Goal: Task Accomplishment & Management: Manage account settings

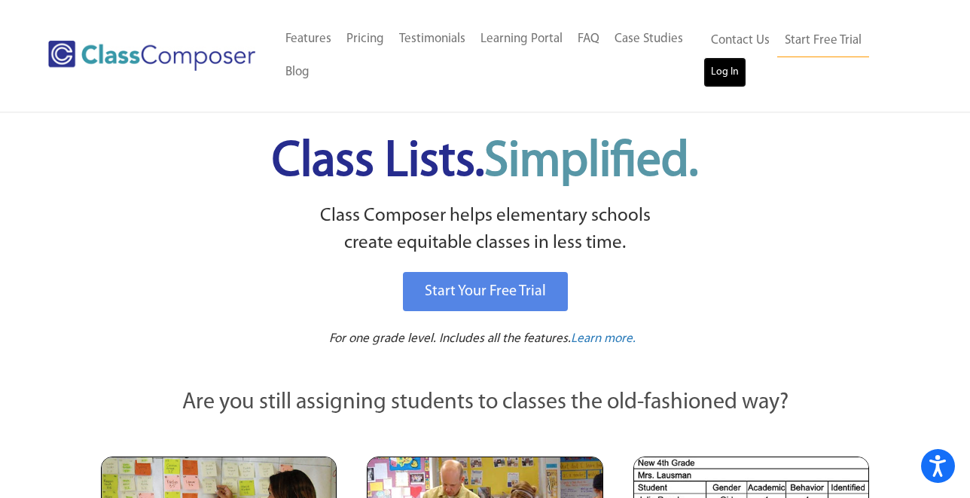
click at [719, 72] on link "Log In" at bounding box center [725, 72] width 43 height 30
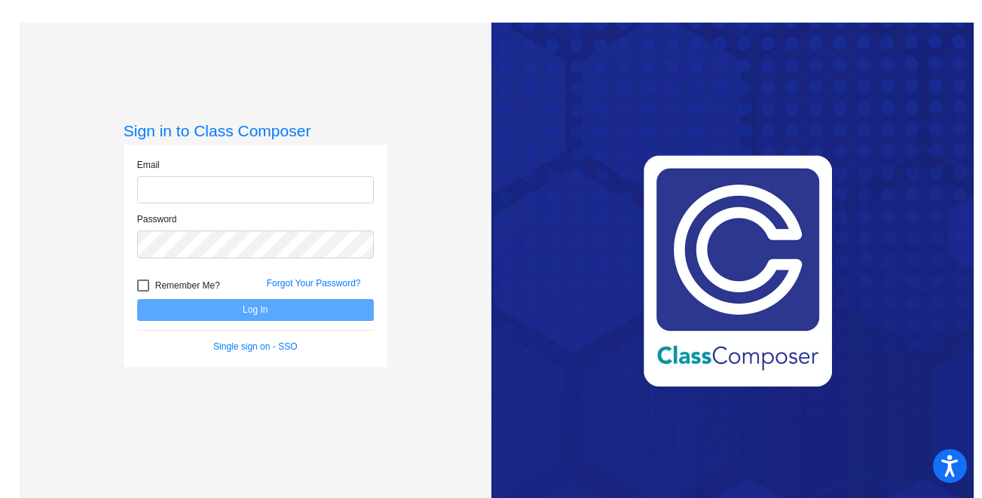
type input "[EMAIL_ADDRESS][DOMAIN_NAME]"
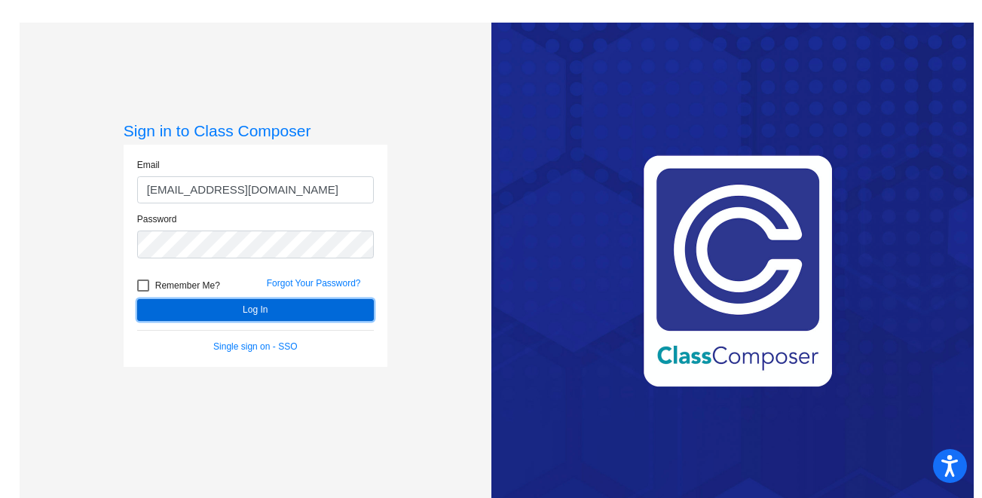
click at [246, 316] on button "Log In" at bounding box center [255, 310] width 237 height 22
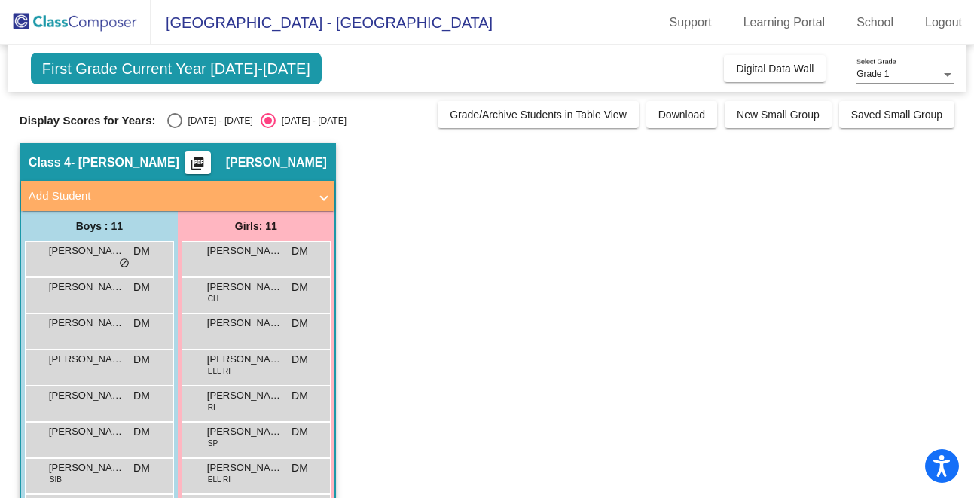
click at [174, 121] on div "Select an option" at bounding box center [174, 120] width 15 height 15
click at [174, 128] on input "[DATE] - [DATE]" at bounding box center [174, 128] width 1 height 1
radio input "true"
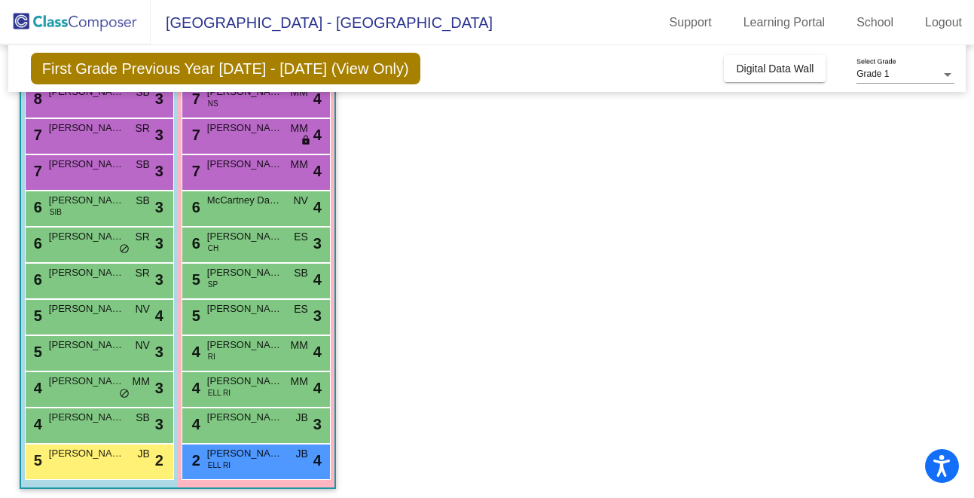
scroll to position [165, 0]
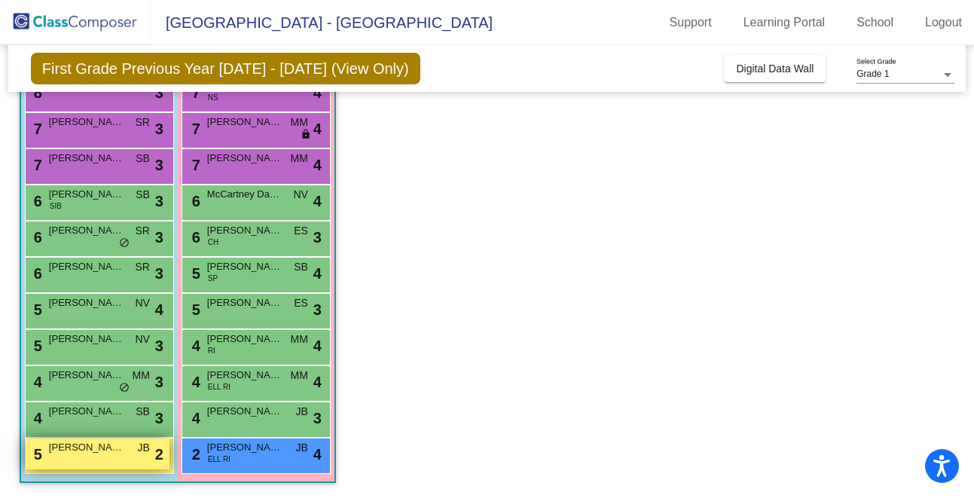
click at [79, 453] on span "[PERSON_NAME]" at bounding box center [86, 447] width 75 height 15
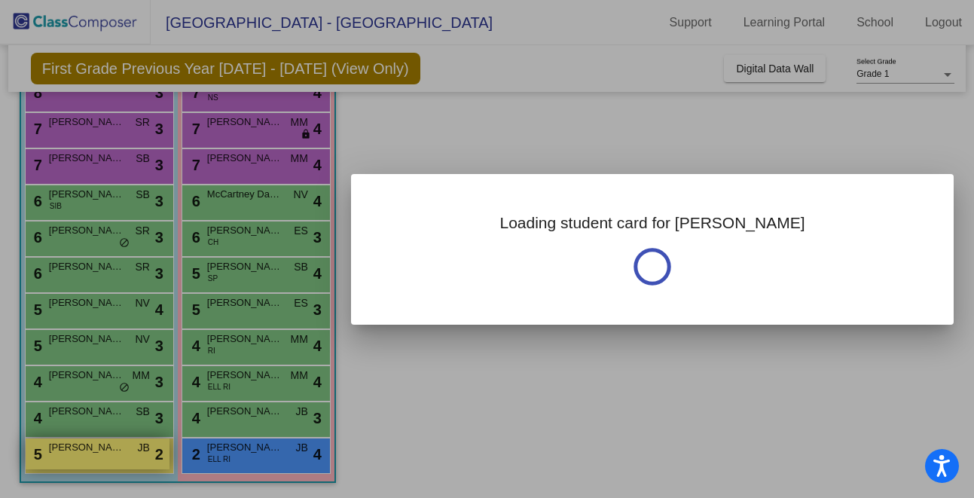
click at [79, 453] on div at bounding box center [487, 249] width 974 height 498
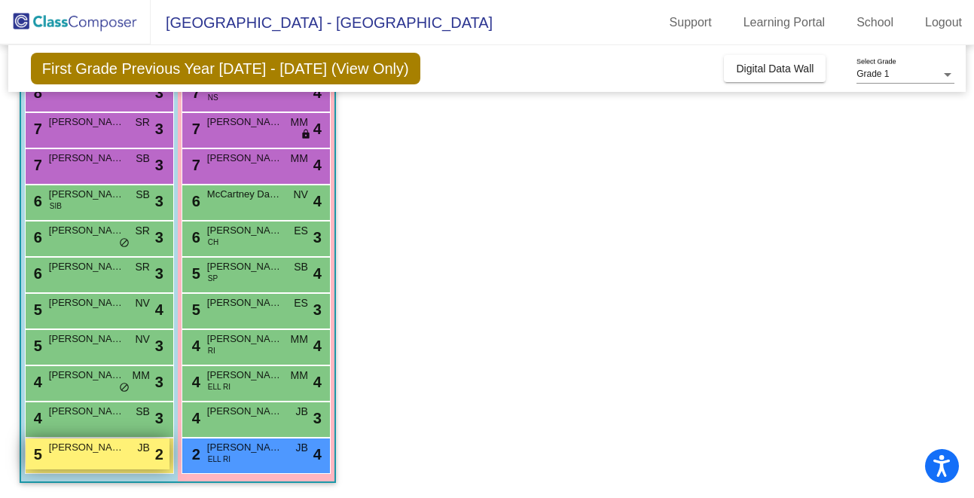
click at [79, 453] on span "[PERSON_NAME]" at bounding box center [86, 447] width 75 height 15
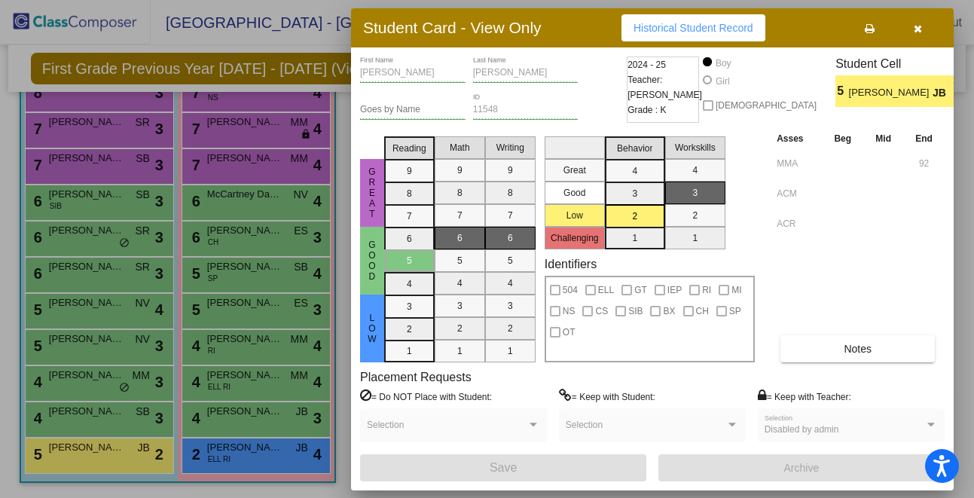
click at [919, 29] on icon "button" at bounding box center [918, 28] width 8 height 11
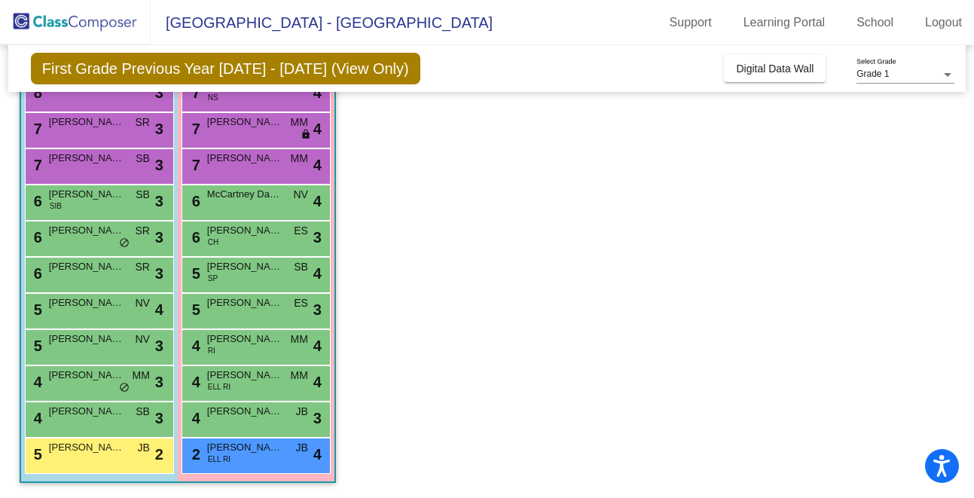
click at [477, 101] on app-classroom "Class 4 - [PERSON_NAME] picture_as_pdf [PERSON_NAME] Add Student First Name Las…" at bounding box center [487, 238] width 935 height 520
